Goal: Task Accomplishment & Management: Use online tool/utility

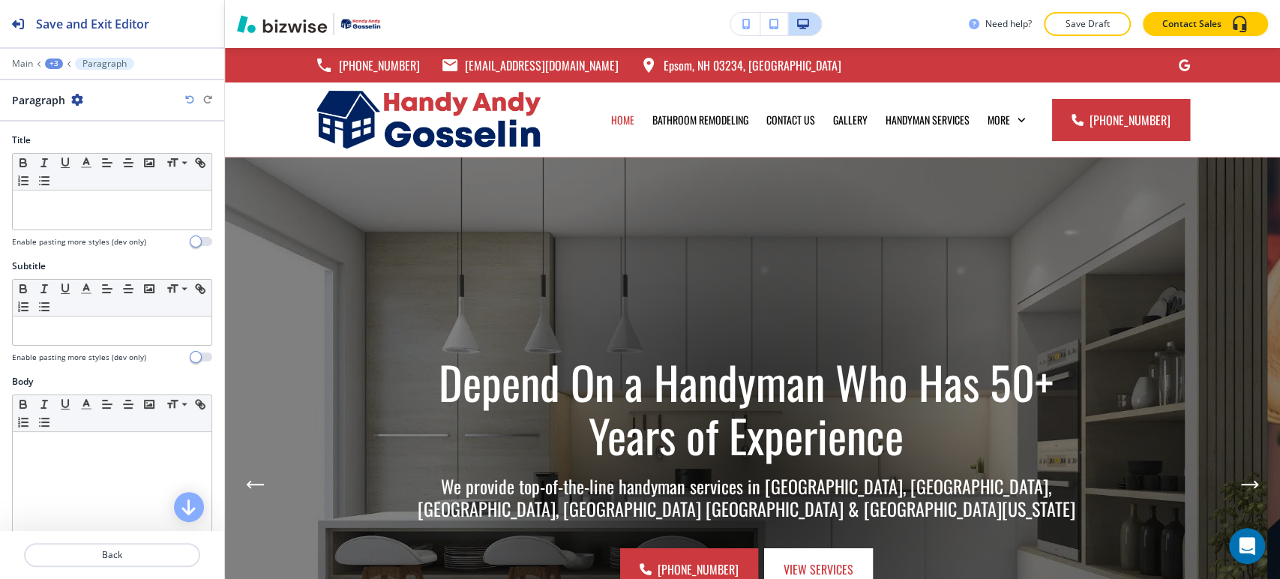
scroll to position [1827, 0]
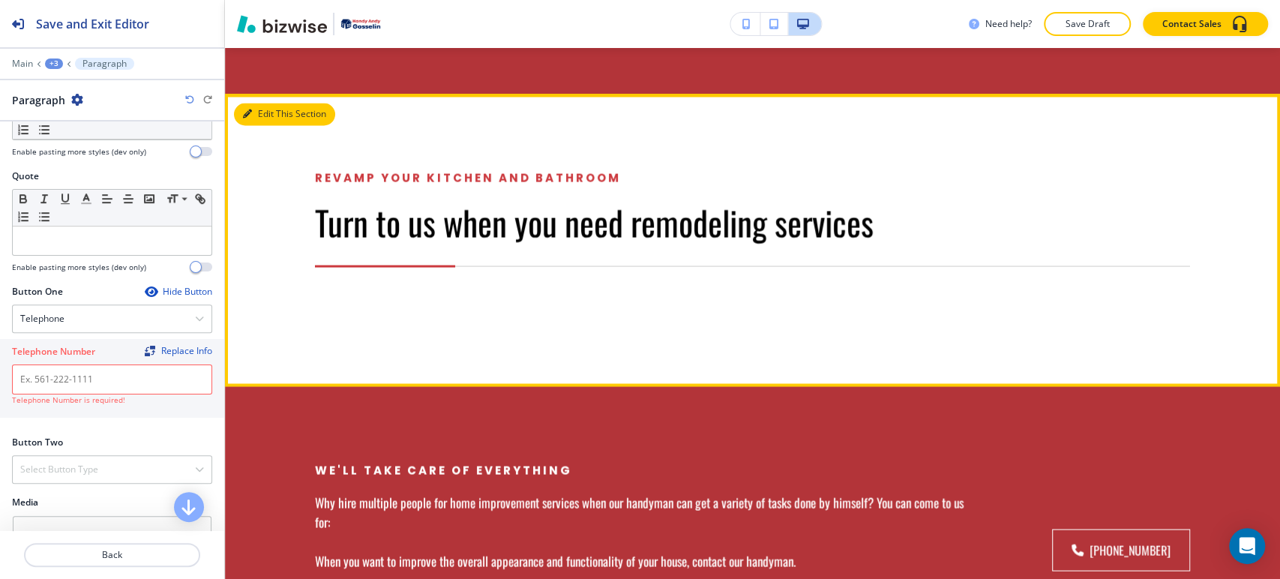
click at [263, 103] on button "Edit This Section" at bounding box center [284, 114] width 101 height 23
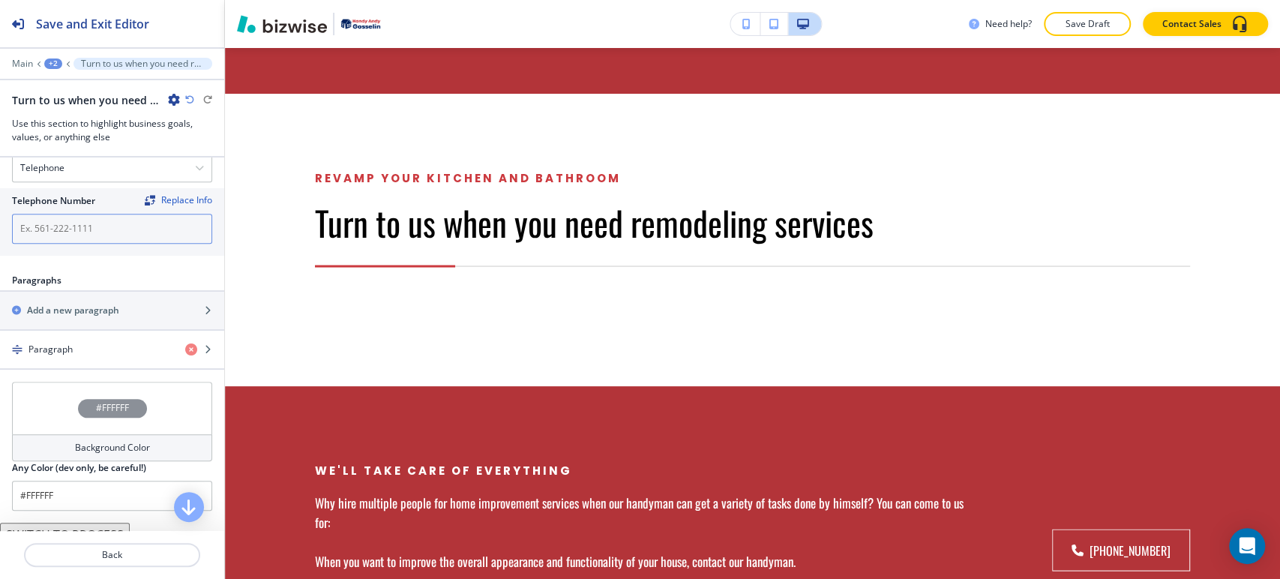
scroll to position [794, 0]
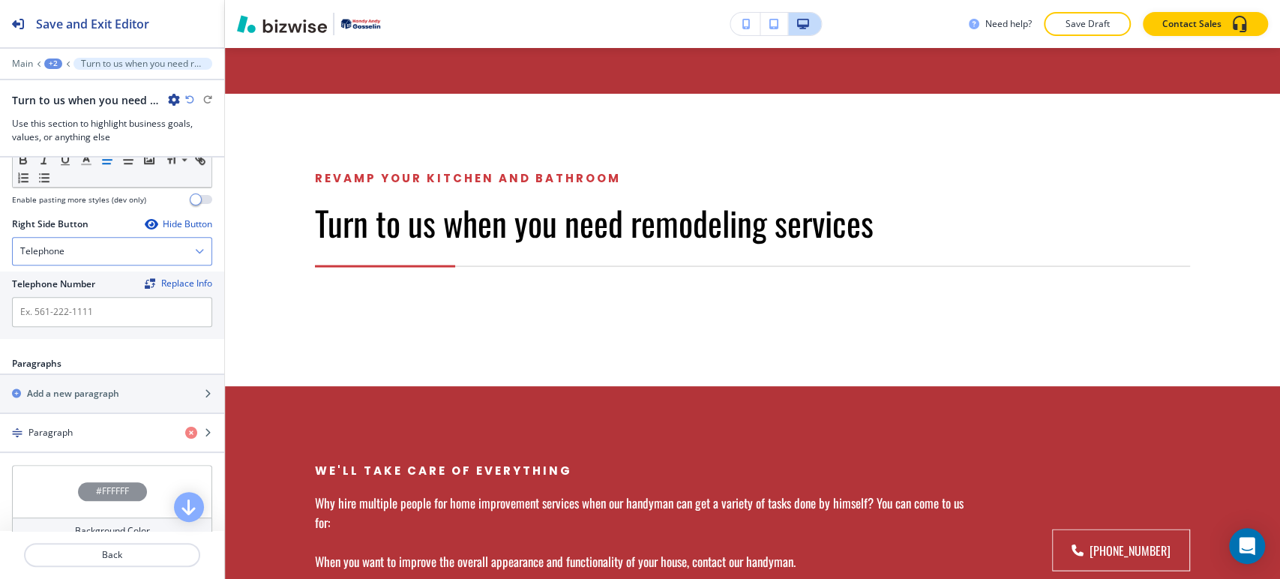
click at [122, 258] on div "Telephone" at bounding box center [112, 251] width 199 height 27
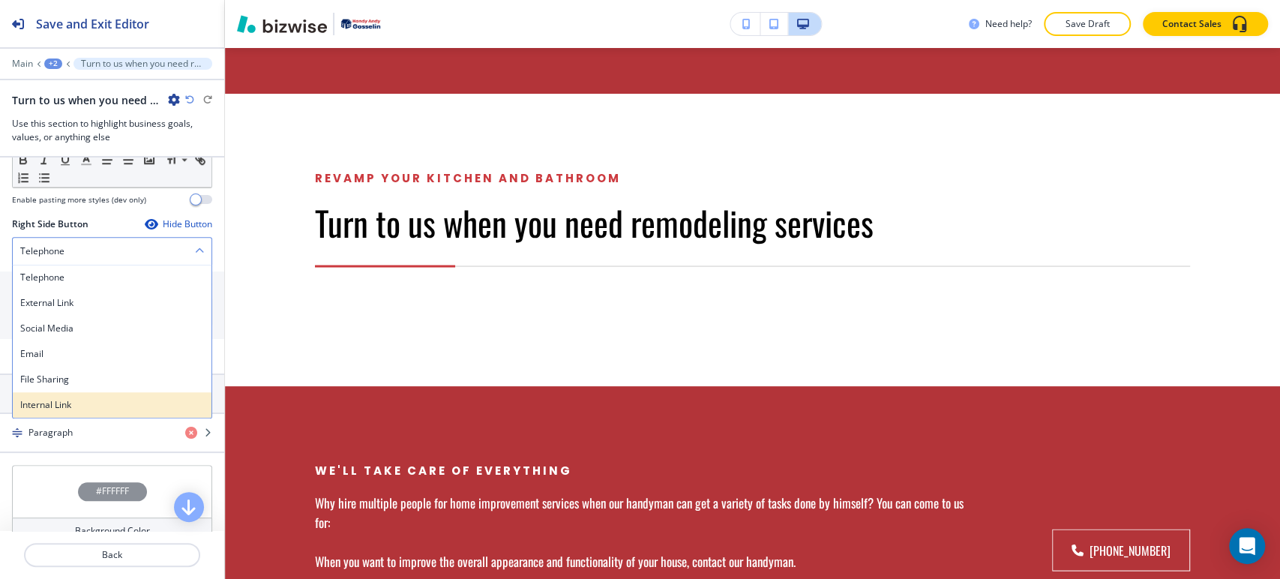
click at [119, 406] on h4 "Internal Link" at bounding box center [112, 405] width 184 height 14
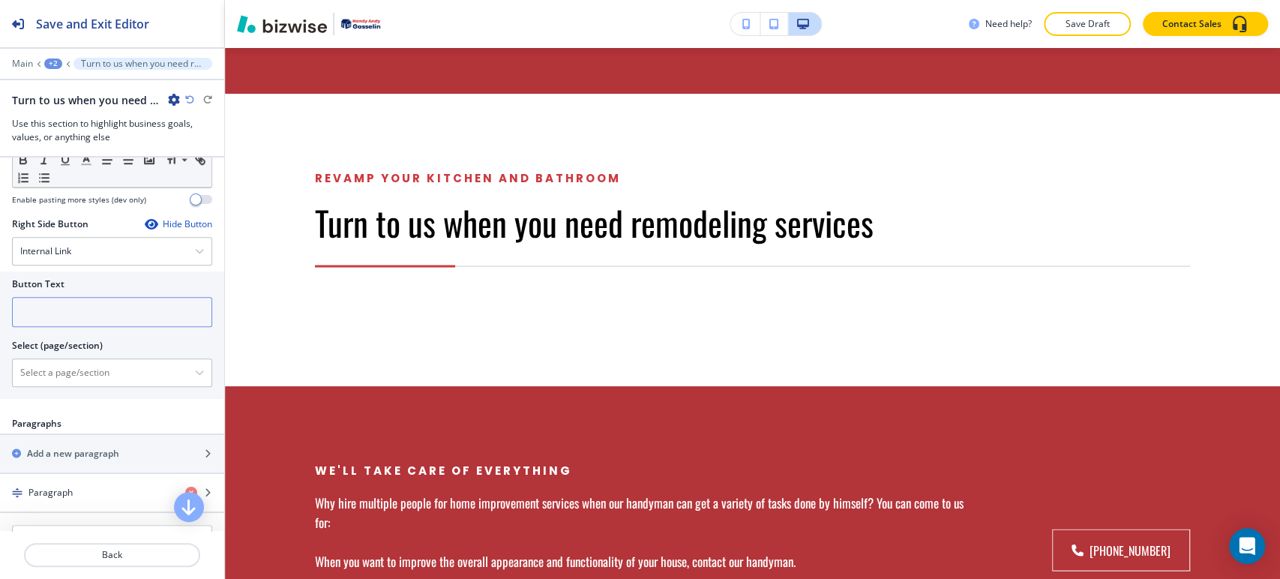
click at [104, 311] on input "text" at bounding box center [112, 312] width 200 height 30
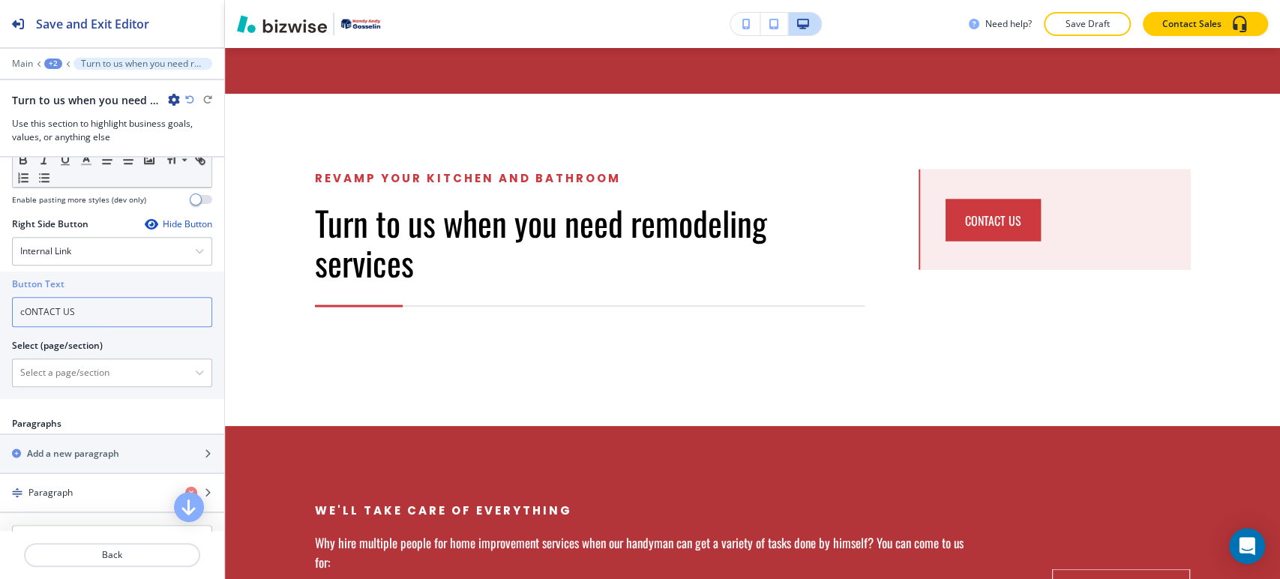
click at [32, 311] on input "cONTACT US" at bounding box center [112, 312] width 200 height 30
click at [84, 309] on input "cONTACT US" at bounding box center [112, 312] width 200 height 30
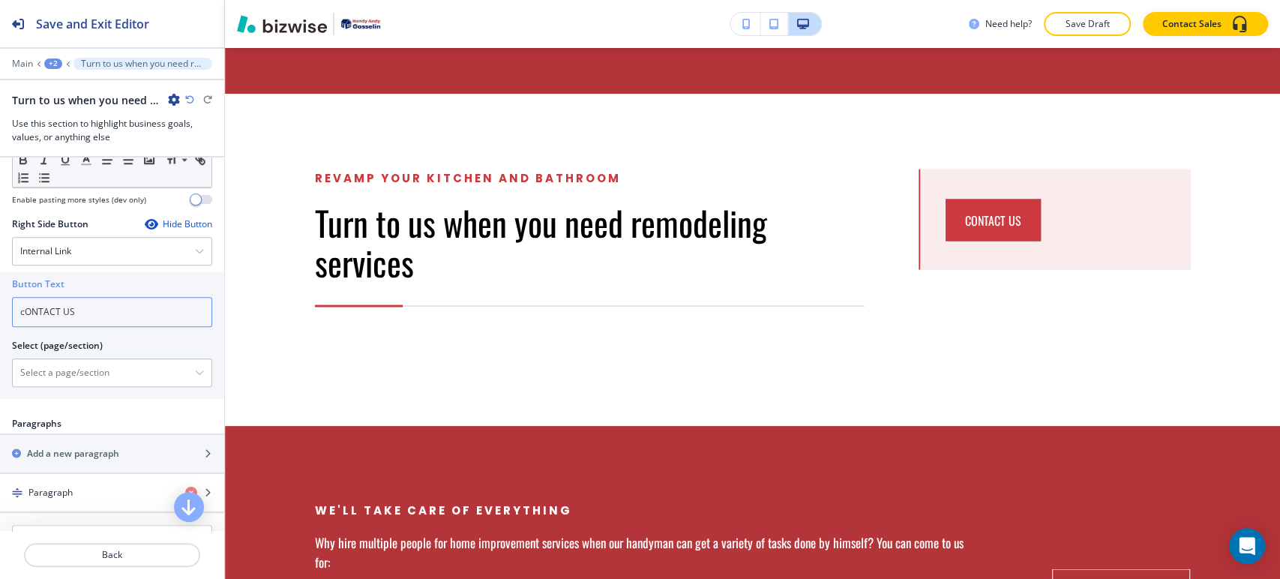
click at [45, 309] on input "cONTACT US" at bounding box center [112, 312] width 200 height 30
click at [76, 308] on input "contact US" at bounding box center [112, 312] width 200 height 30
click at [76, 308] on input "contact us" at bounding box center [112, 312] width 200 height 30
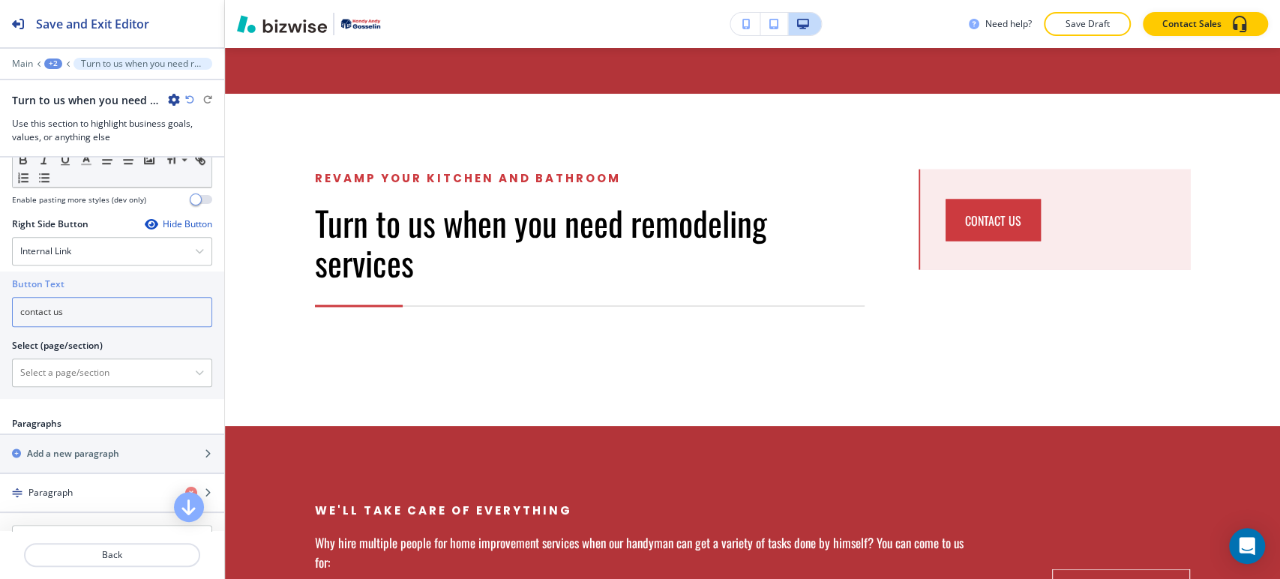
click at [76, 308] on input "contact us" at bounding box center [112, 312] width 200 height 30
type input "contact us"
click at [88, 367] on \(page\/section\) "Manual Input" at bounding box center [104, 373] width 182 height 26
paste \(page\/section\) "contact us"
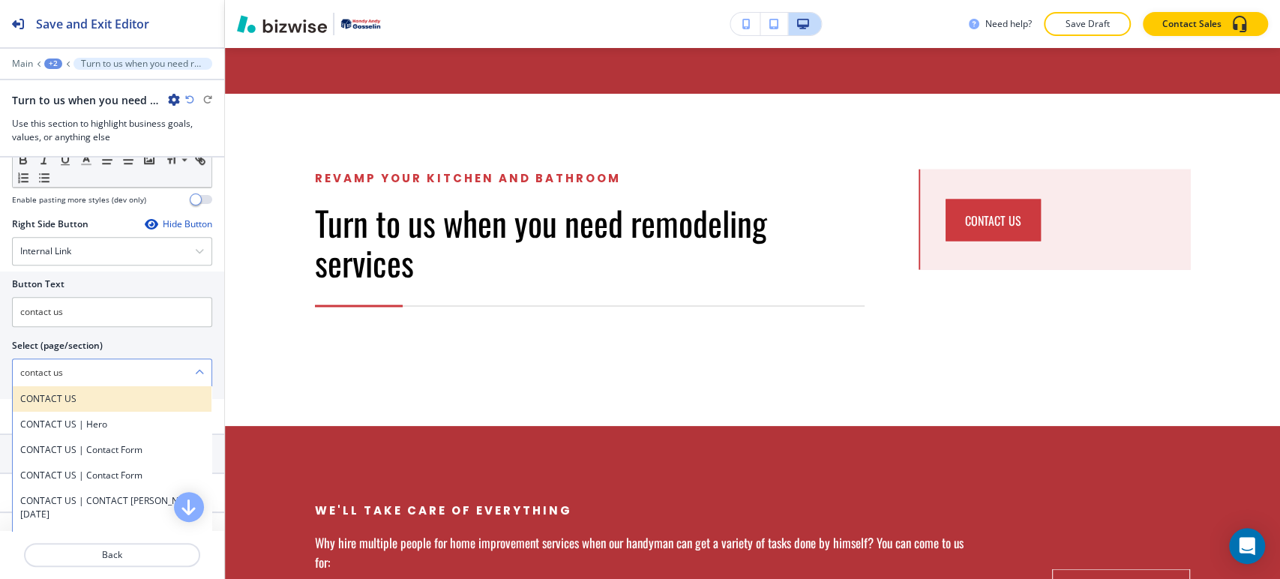
click at [53, 392] on h4 "CONTACT US" at bounding box center [112, 399] width 184 height 14
type \(page\/section\) "CONTACT US"
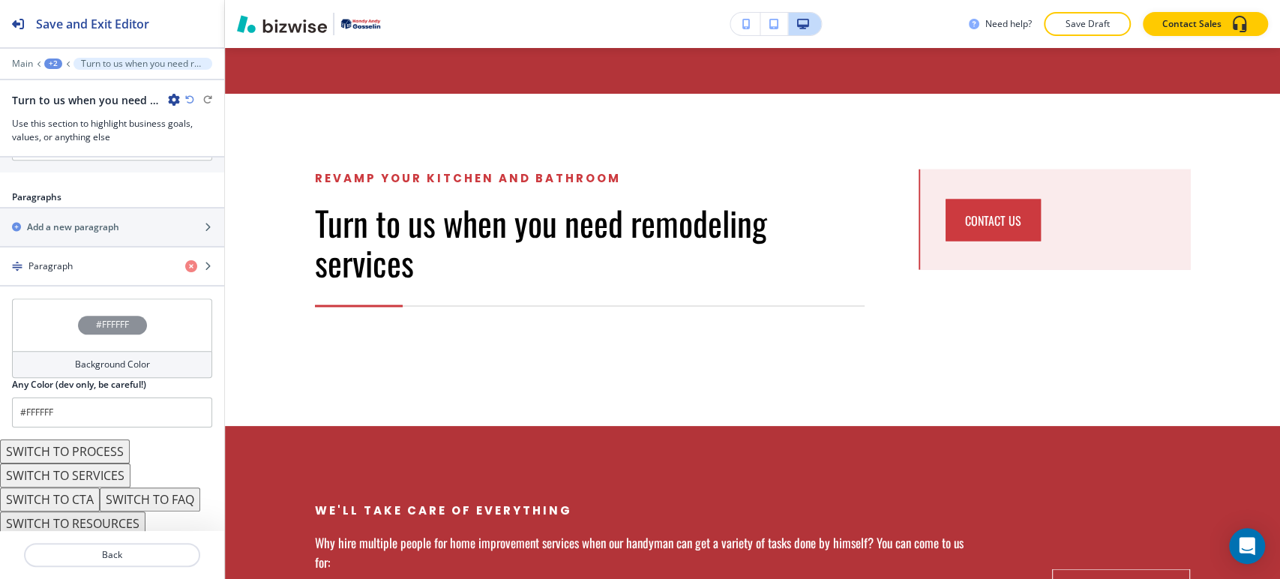
click at [111, 361] on h4 "Background Color" at bounding box center [112, 365] width 75 height 14
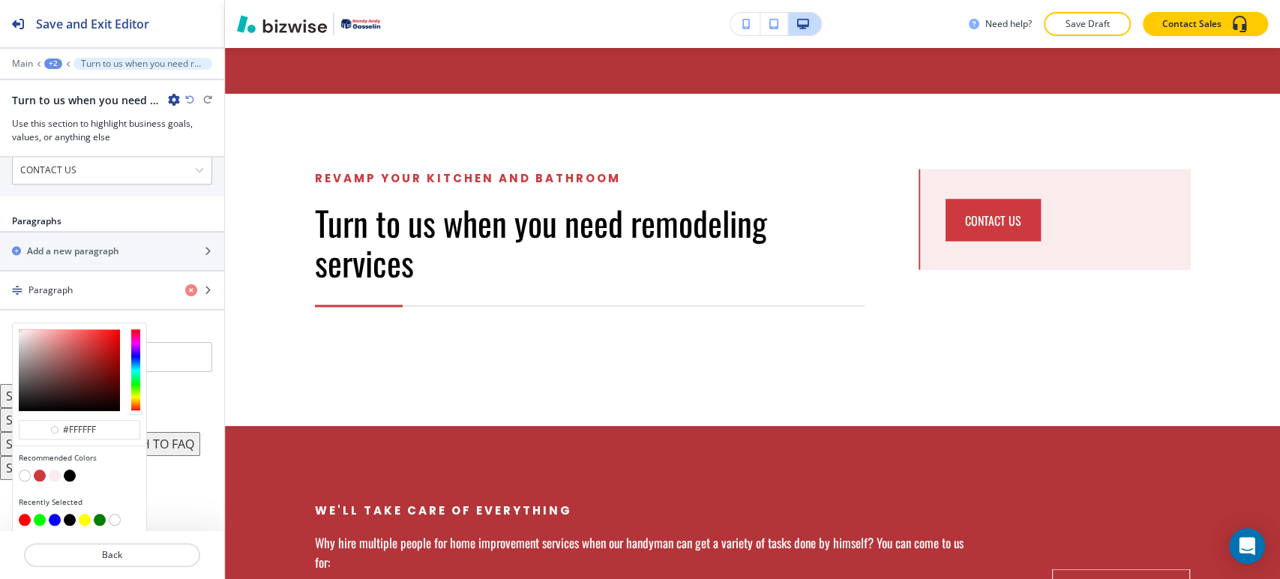
click at [56, 470] on button "button" at bounding box center [55, 476] width 12 height 12
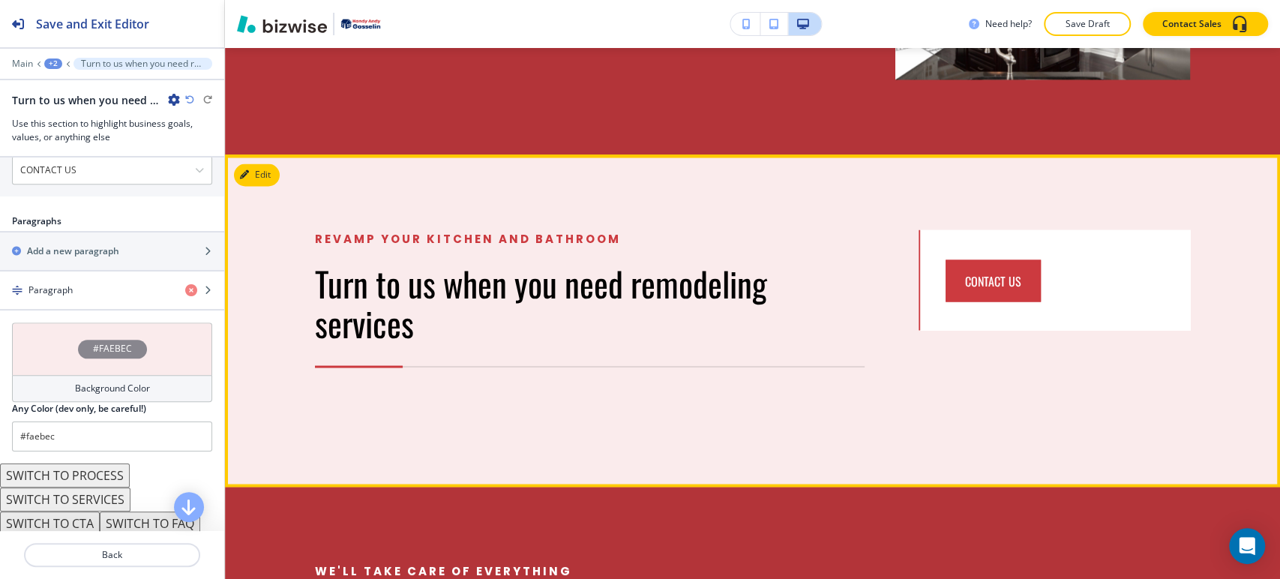
scroll to position [1661, 0]
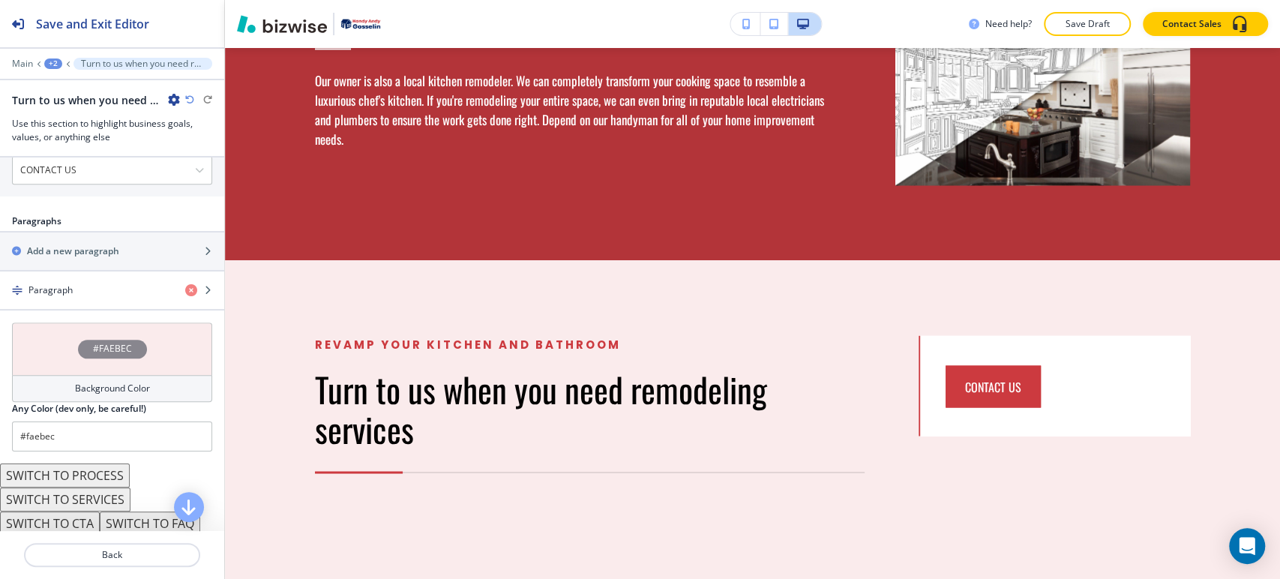
click at [129, 375] on div "Background Color" at bounding box center [112, 388] width 200 height 27
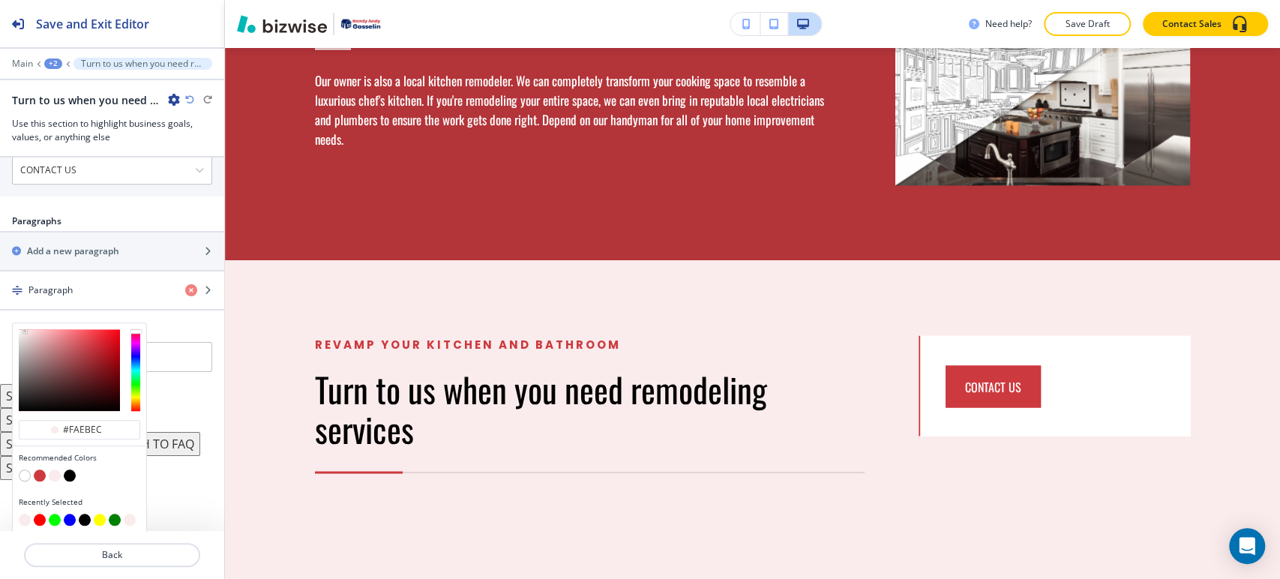
click at [24, 470] on button "button" at bounding box center [25, 476] width 12 height 12
type input "#FFFFFF"
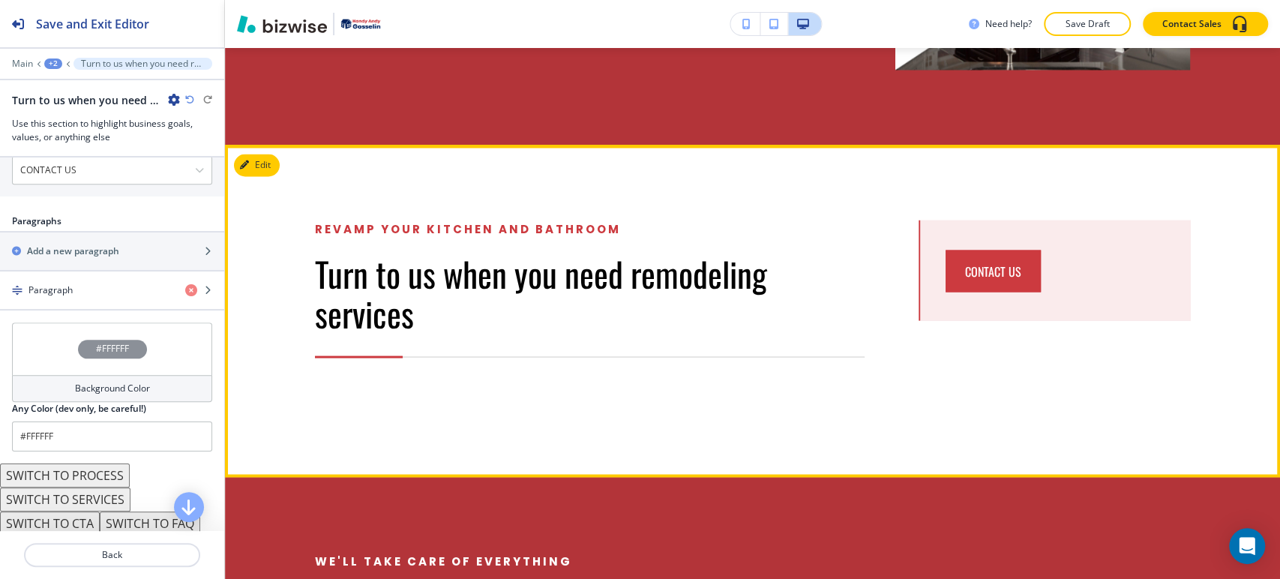
scroll to position [1911, 0]
